Goal: Task Accomplishment & Management: Complete application form

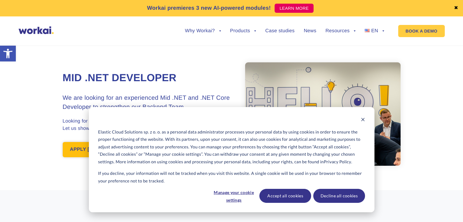
click at [67, 152] on link "APPLY [DATE]!" at bounding box center [88, 149] width 51 height 15
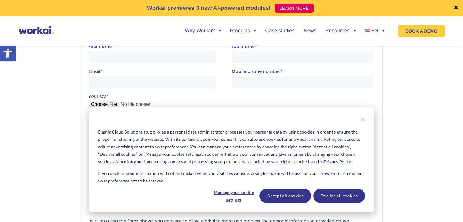
scroll to position [627, 0]
click at [326, 191] on button "Decline all cookies" at bounding box center [339, 196] width 52 height 14
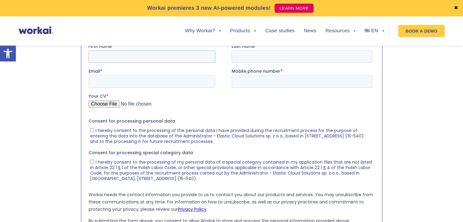
click at [129, 56] on input "First name *" at bounding box center [151, 56] width 127 height 12
type input "[PERSON_NAME]"
click at [329, 53] on input "Last name *" at bounding box center [301, 56] width 141 height 12
type input "[PERSON_NAME]"
click at [295, 84] on input "Mobile phone number *" at bounding box center [301, 81] width 141 height 12
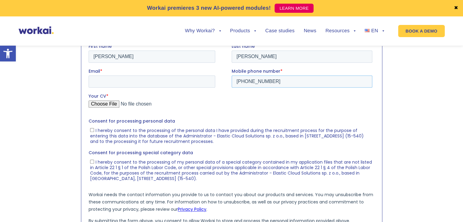
type input "[PHONE_NUMBER]"
click at [121, 79] on input "Email *" at bounding box center [151, 81] width 127 height 12
type input "[EMAIL_ADDRESS][DOMAIN_NAME]"
click at [114, 104] on input "Your CV *" at bounding box center [230, 106] width 284 height 12
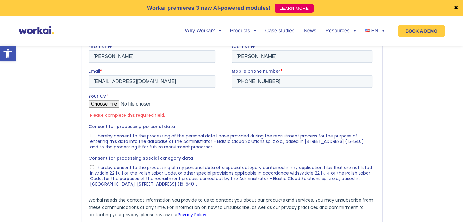
type input "C:\fakepath\[PERSON_NAME]'s_Resume_Net_1.pdf"
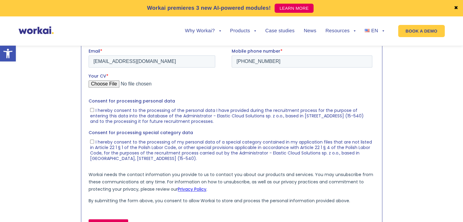
scroll to position [658, 0]
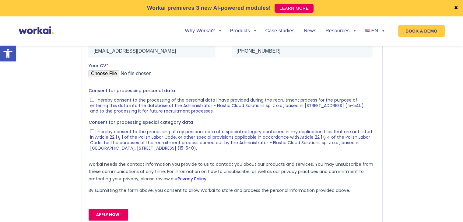
click at [89, 98] on ul "I hereby consent to the processing of the personal data I have provided during …" at bounding box center [230, 104] width 284 height 19
click at [91, 100] on input "I hereby consent to the processing of the personal data I have provided during …" at bounding box center [92, 99] width 4 height 4
checkbox input "true"
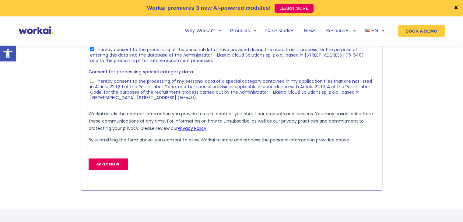
scroll to position [719, 0]
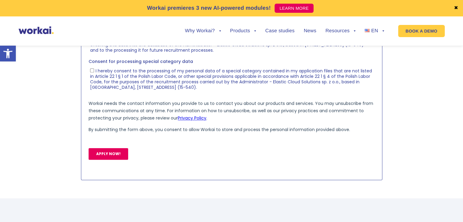
click at [114, 156] on input "APPLY NOW!" at bounding box center [108, 154] width 40 height 12
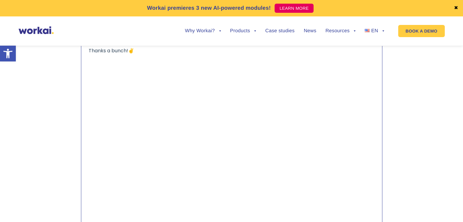
scroll to position [627, 0]
